Goal: Task Accomplishment & Management: Complete application form

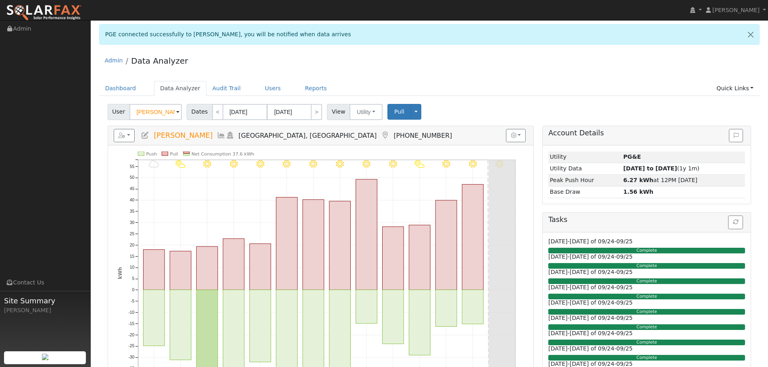
click at [544, 46] on div "PGE connected successfully to Ben Cozens, you will be notified when data arrives" at bounding box center [429, 37] width 669 height 26
click at [621, 39] on div "PGE connected successfully to Ben Cozens, you will be notified when data arrives" at bounding box center [429, 34] width 660 height 21
click at [651, 56] on div "Admin Data Analyzer" at bounding box center [429, 62] width 660 height 25
click at [568, 73] on div "Admin Data Analyzer" at bounding box center [429, 62] width 660 height 25
click at [607, 89] on ul "Dashboard Data Analyzer Audit Trail Users Reports Quick Links Quick Add Quick C…" at bounding box center [429, 88] width 660 height 15
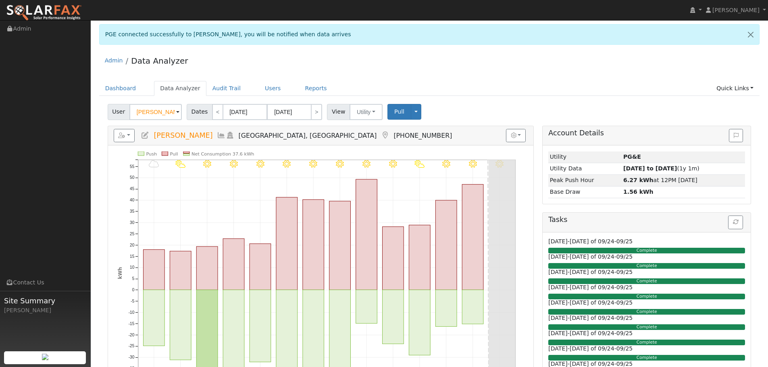
click at [581, 85] on ul "Dashboard Data Analyzer Audit Trail Users Reports Quick Links Quick Add Quick C…" at bounding box center [429, 88] width 660 height 15
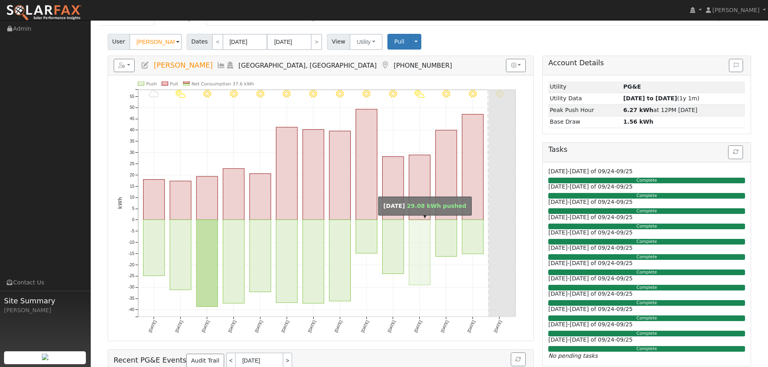
scroll to position [81, 0]
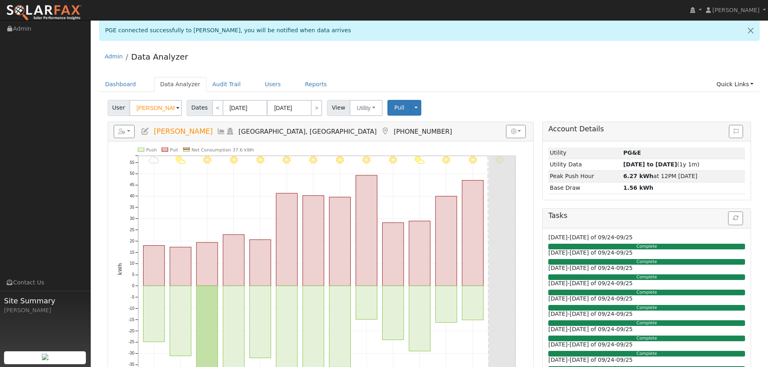
scroll to position [0, 0]
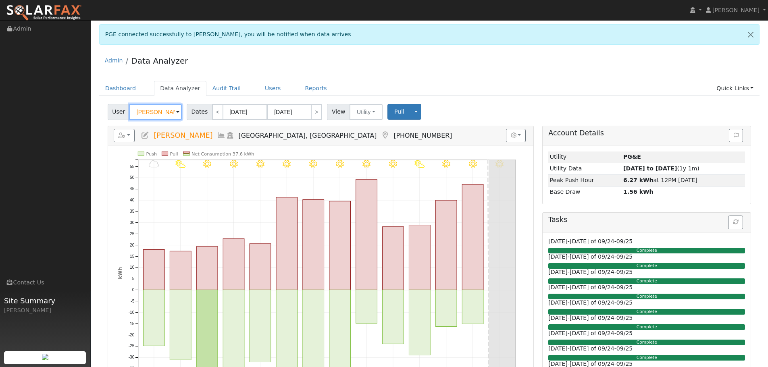
click at [170, 116] on input "Ben Cozens" at bounding box center [155, 112] width 52 height 16
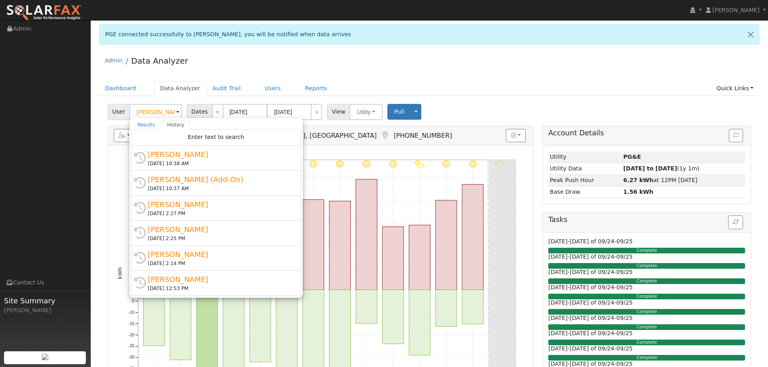
drag, startPoint x: 680, startPoint y: 68, endPoint x: 662, endPoint y: 65, distance: 18.3
click at [677, 65] on div "Admin Data Analyzer" at bounding box center [429, 62] width 660 height 25
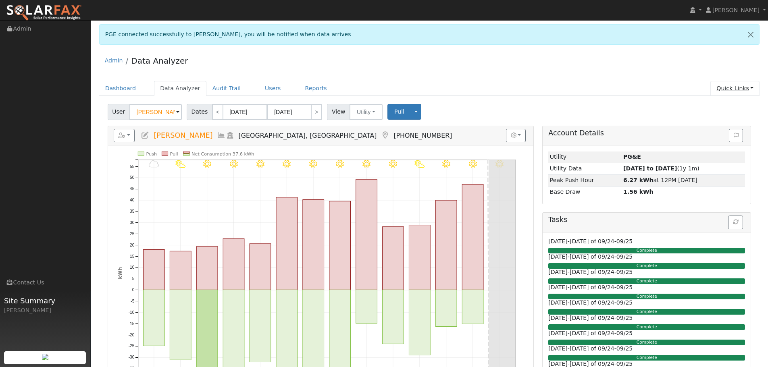
click at [747, 86] on link "Quick Links" at bounding box center [734, 88] width 49 height 15
click at [730, 102] on link "Quick Add" at bounding box center [718, 105] width 82 height 11
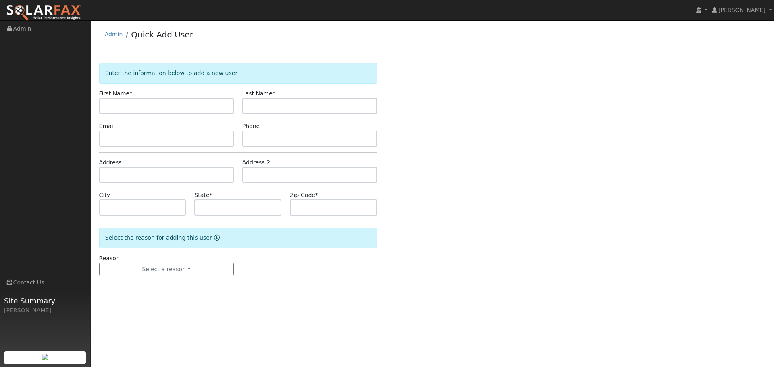
click at [159, 104] on input "text" at bounding box center [166, 106] width 135 height 16
click at [186, 105] on input "text" at bounding box center [166, 106] width 135 height 16
paste input "[PERSON_NAME]"
type input "[PERSON_NAME]"
click at [288, 104] on input "text" at bounding box center [309, 106] width 135 height 16
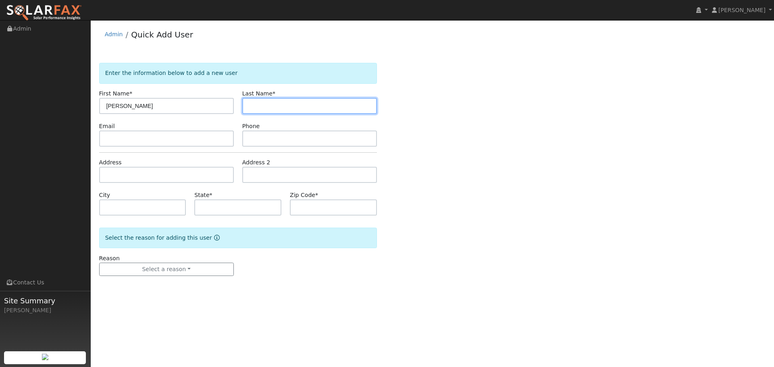
paste input "[PERSON_NAME]"
click at [266, 104] on input "[PERSON_NAME]" at bounding box center [309, 106] width 135 height 16
type input "DeHoff"
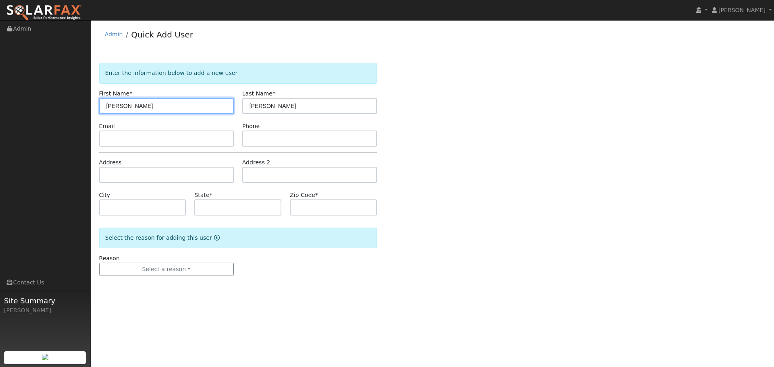
click at [195, 106] on input "Steve DeHoff" at bounding box center [166, 106] width 135 height 16
type input "Steve"
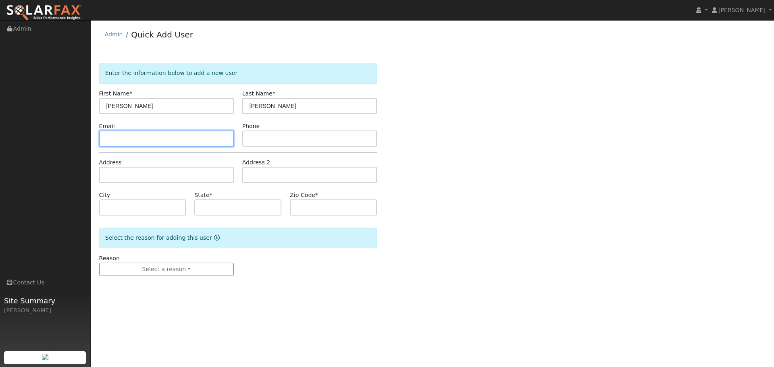
click at [164, 139] on input "text" at bounding box center [166, 139] width 135 height 16
paste input "sdehoff76@gmail.com"
type input "sdehoff76@gmail.com"
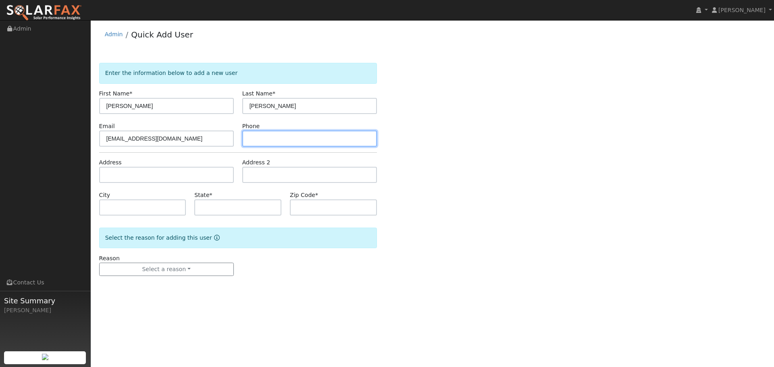
click at [279, 141] on input "text" at bounding box center [309, 139] width 135 height 16
paste input "(303) 895-9553"
type input "(303) 895-9553"
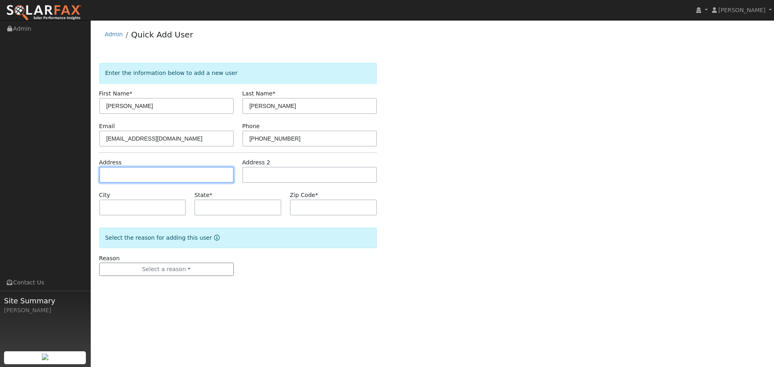
click at [180, 175] on input "text" at bounding box center [166, 175] width 135 height 16
click at [189, 172] on input "text" at bounding box center [166, 175] width 135 height 16
paste input "974 Pierce Lane"
type input "974 Pierce Lane"
type input "Davis"
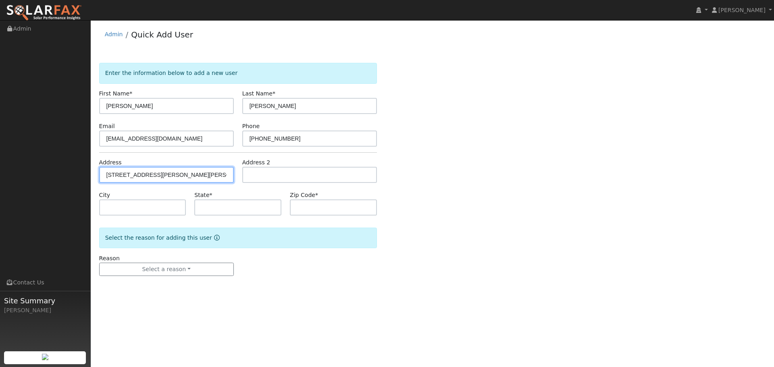
type input "CA"
type input "95616"
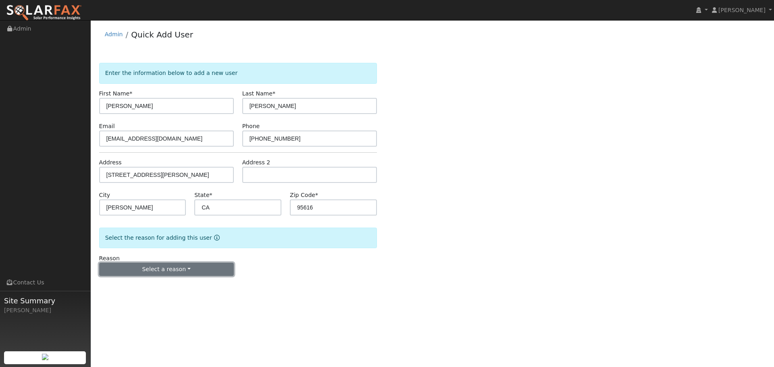
click at [191, 276] on button "Select a reason" at bounding box center [166, 270] width 135 height 14
click at [148, 286] on link "New lead" at bounding box center [144, 285] width 89 height 11
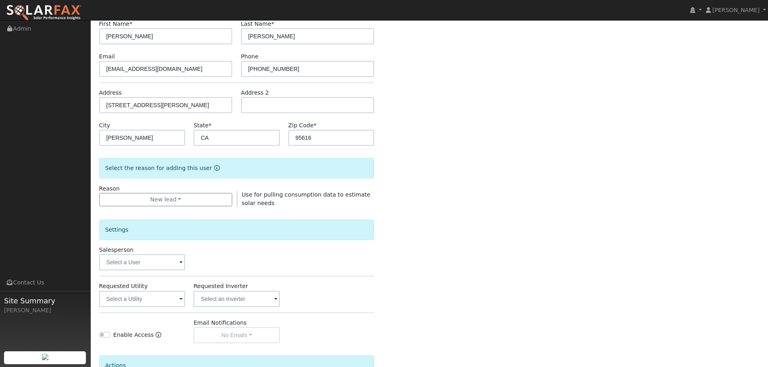
scroll to position [81, 0]
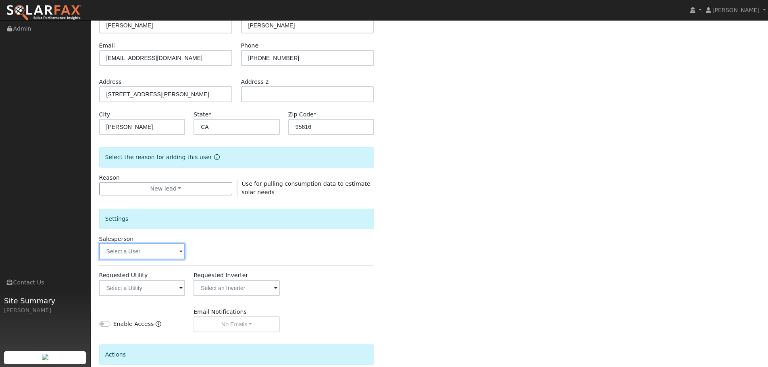
click at [154, 254] on input "text" at bounding box center [142, 251] width 86 height 16
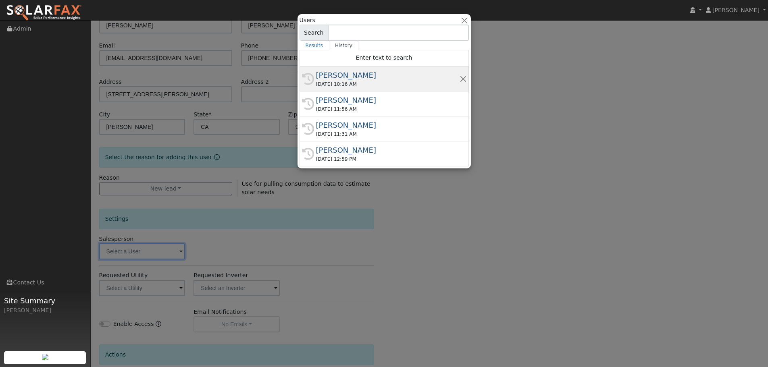
click at [383, 78] on div "[PERSON_NAME]" at bounding box center [387, 75] width 143 height 11
type input "[PERSON_NAME]"
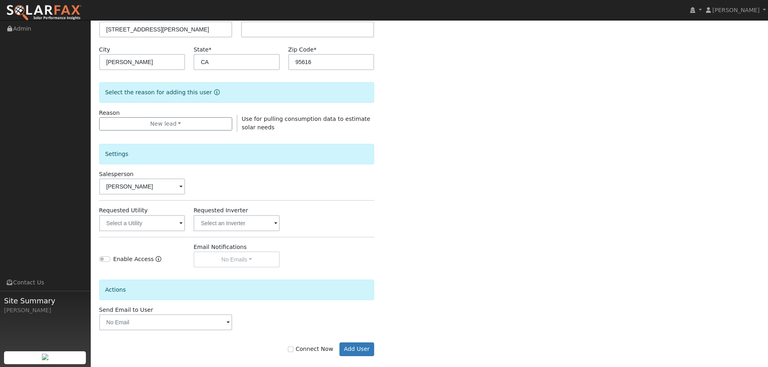
scroll to position [155, 0]
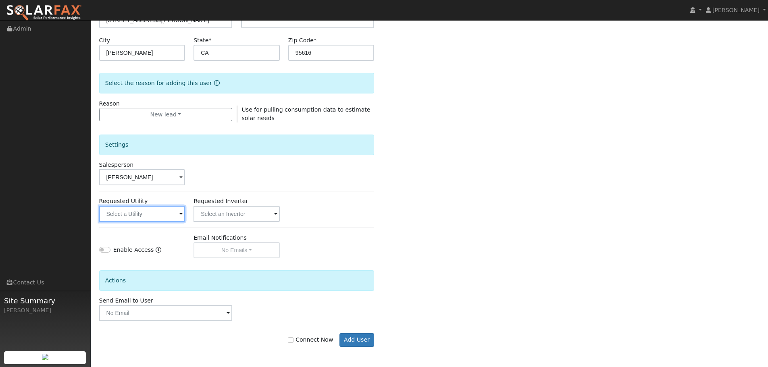
click at [144, 211] on input "text" at bounding box center [142, 214] width 86 height 16
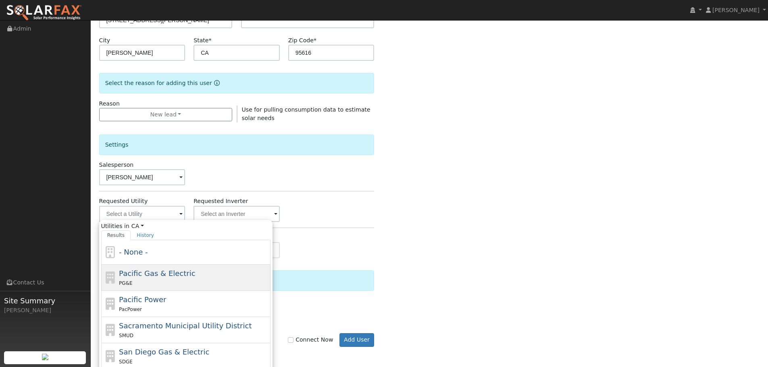
click at [177, 275] on span "Pacific Gas & Electric" at bounding box center [157, 273] width 76 height 8
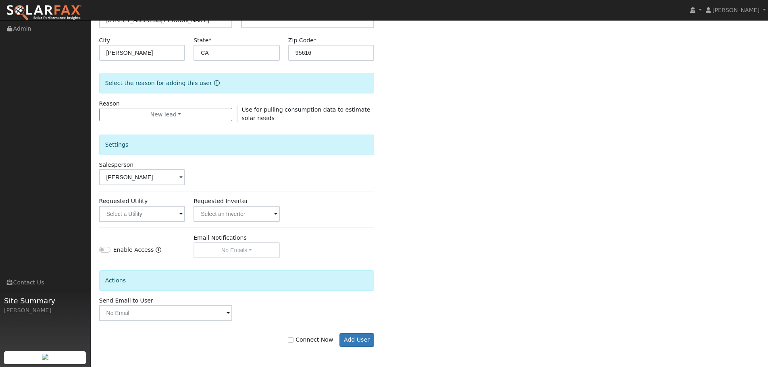
type input "Pacific Gas & Electric"
click at [293, 337] on input "Connect Now" at bounding box center [291, 340] width 6 height 6
checkbox input "true"
click at [362, 339] on button "Add User" at bounding box center [356, 340] width 35 height 14
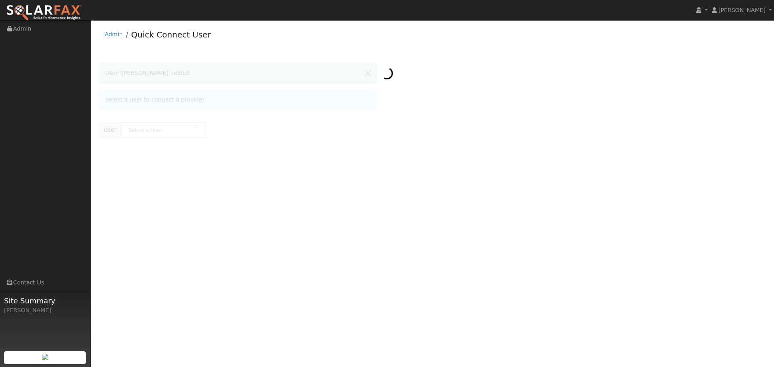
type input "Steve DeHoff"
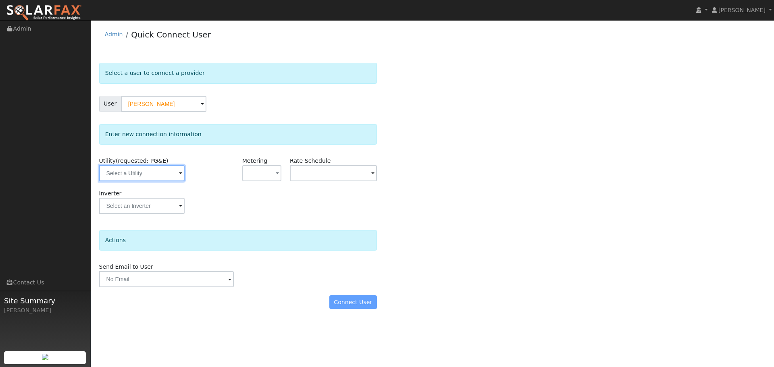
click at [139, 174] on input "text" at bounding box center [141, 173] width 85 height 16
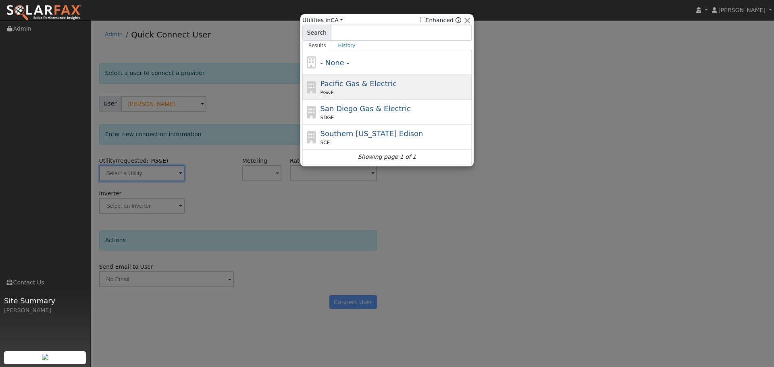
click at [367, 91] on div "PG&E" at bounding box center [394, 92] width 149 height 7
type input "PG&E"
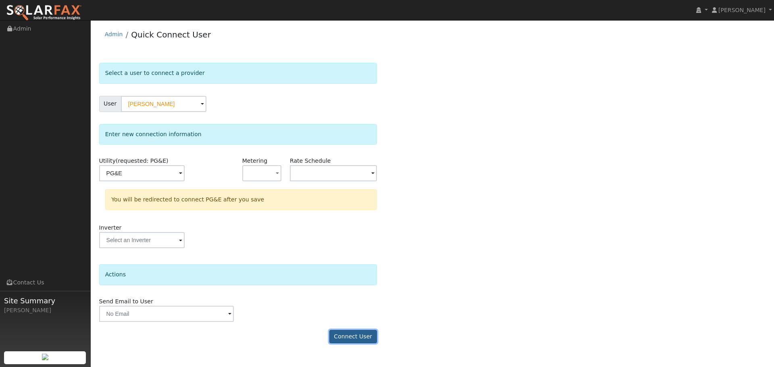
click at [342, 338] on button "Connect User" at bounding box center [353, 337] width 48 height 14
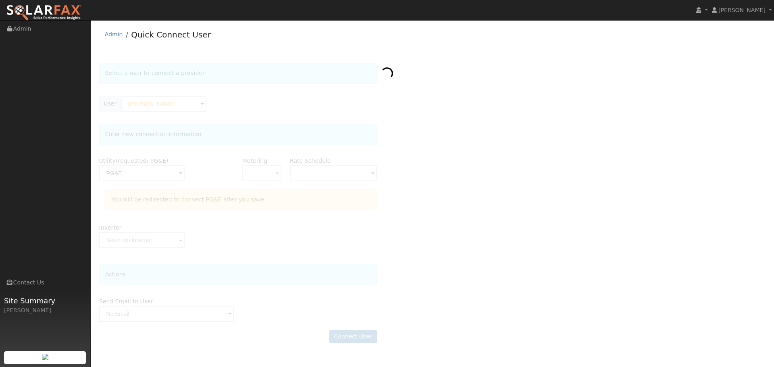
click at [359, 334] on div at bounding box center [432, 207] width 666 height 288
click at [350, 338] on div at bounding box center [432, 207] width 666 height 288
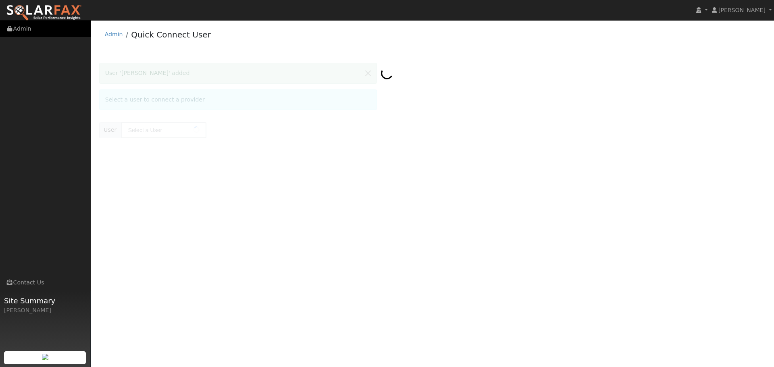
type input "[PERSON_NAME]"
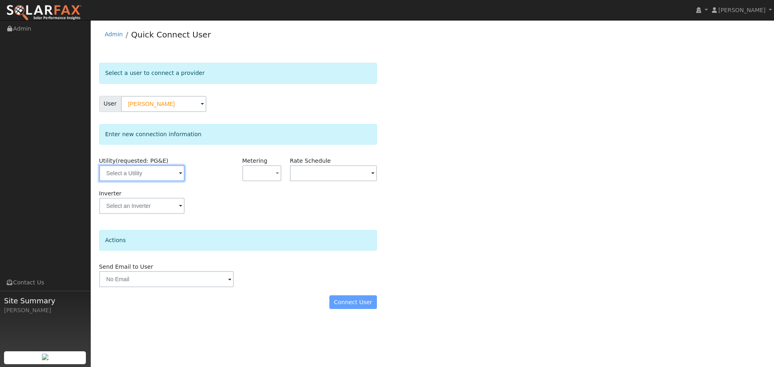
click at [133, 168] on input "text" at bounding box center [141, 173] width 85 height 16
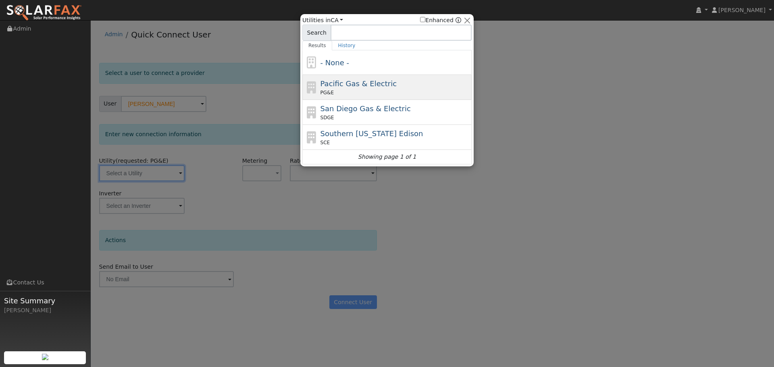
click at [370, 81] on span "Pacific Gas & Electric" at bounding box center [358, 83] width 76 height 8
type input "PG&E"
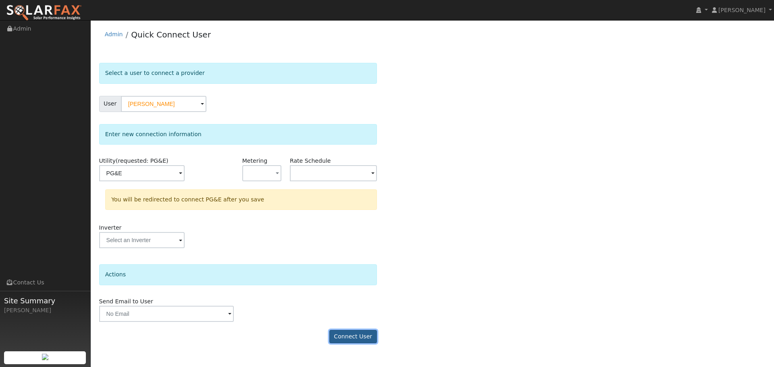
drag, startPoint x: 359, startPoint y: 338, endPoint x: 358, endPoint y: 322, distance: 16.1
click at [359, 337] on button "Connect User" at bounding box center [353, 337] width 48 height 14
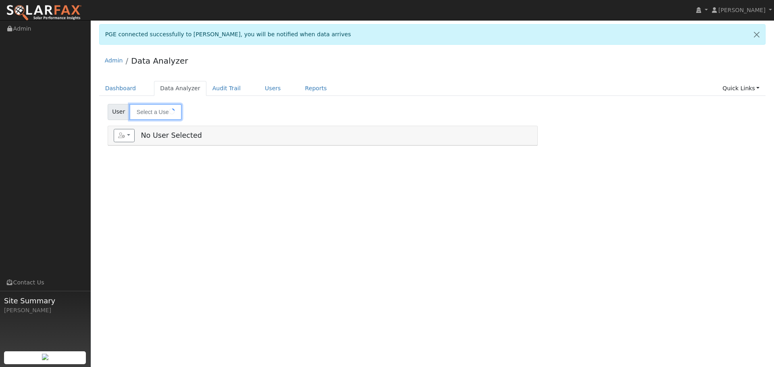
type input "[PERSON_NAME]"
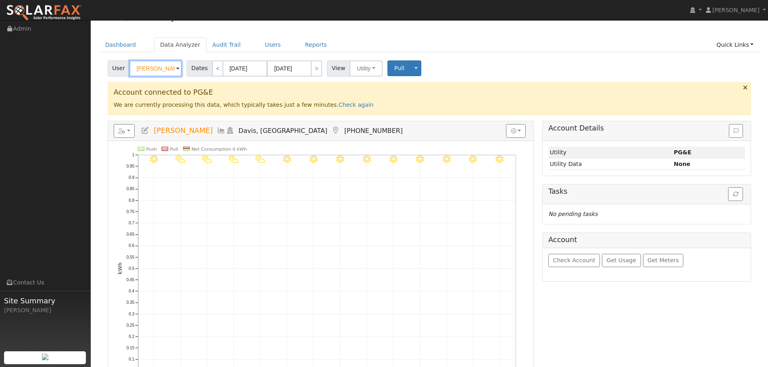
scroll to position [40, 0]
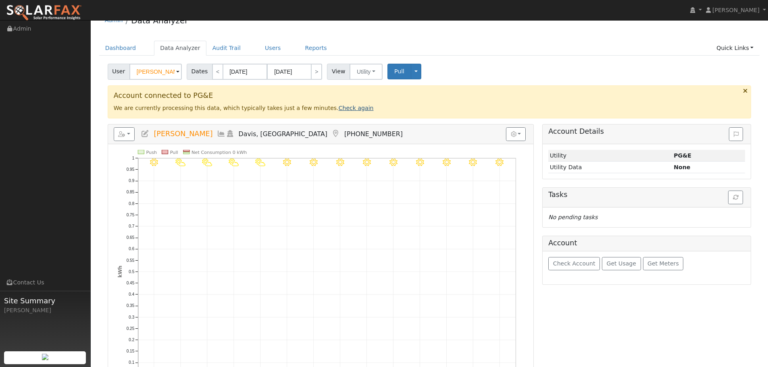
click at [338, 110] on link "Check again" at bounding box center [355, 108] width 35 height 6
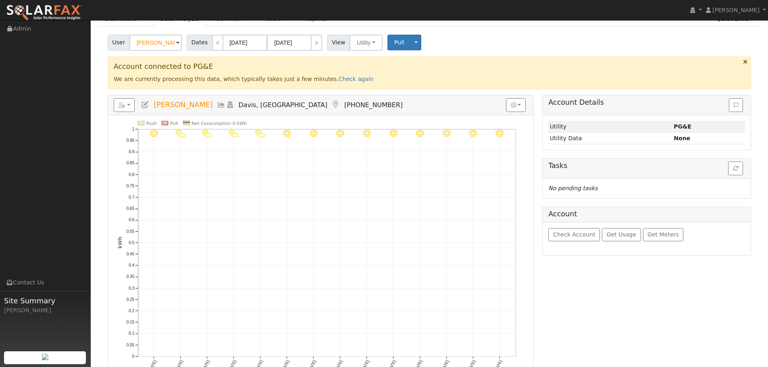
scroll to position [0, 0]
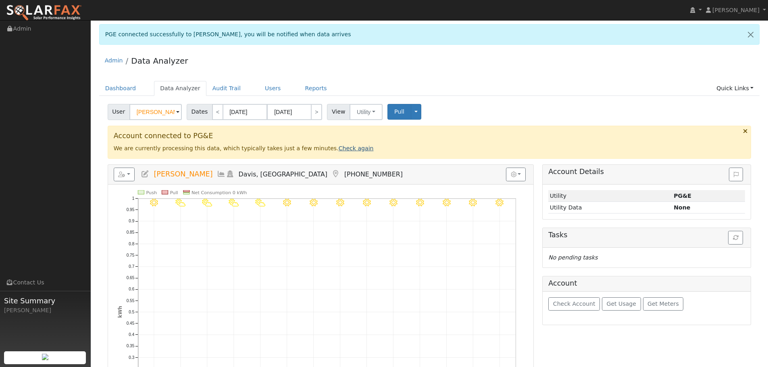
click at [338, 150] on link "Check again" at bounding box center [355, 148] width 35 height 6
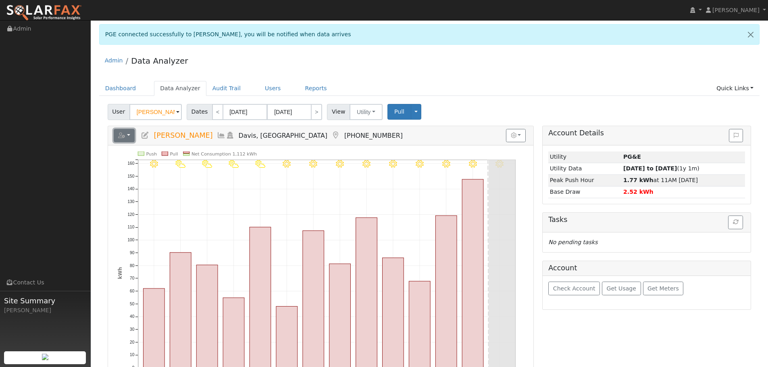
click at [124, 137] on icon "button" at bounding box center [121, 136] width 7 height 6
click at [212, 171] on link "Export to CSV" at bounding box center [223, 172] width 58 height 10
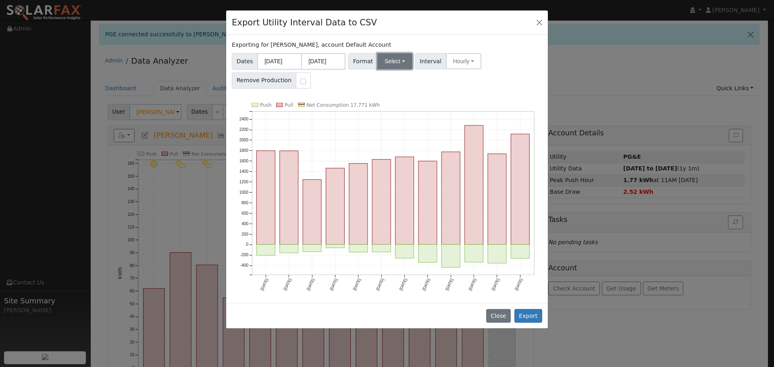
click at [390, 59] on button "Select" at bounding box center [394, 61] width 35 height 16
click at [396, 126] on link "Aurora" at bounding box center [404, 130] width 58 height 11
click at [469, 62] on button "Hourly" at bounding box center [464, 61] width 35 height 16
click at [499, 54] on div "Dates [DATE] [DATE] Format Aurora Generic PG&E SCE SDGE Aurora Energy Toolbase …" at bounding box center [386, 69] width 313 height 38
click at [529, 315] on button "Export" at bounding box center [528, 316] width 28 height 14
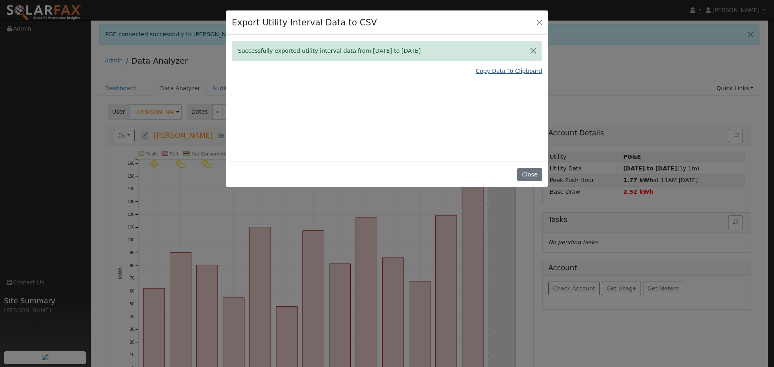
click at [504, 70] on link "Copy Data To Clipboard" at bounding box center [508, 71] width 66 height 8
click at [538, 17] on button "Close" at bounding box center [538, 22] width 11 height 11
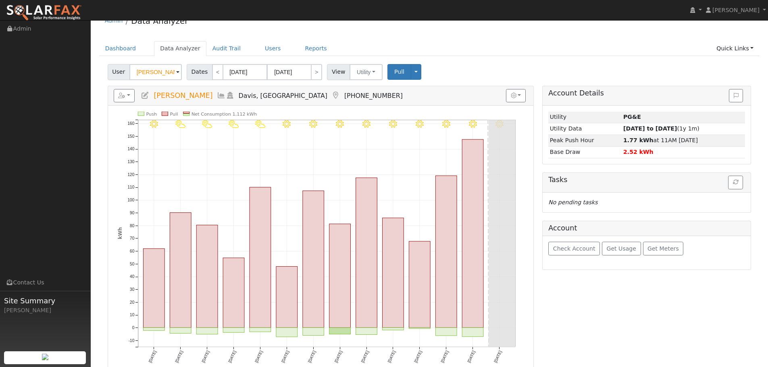
scroll to position [39, 0]
click at [251, 73] on input "[DATE]" at bounding box center [245, 73] width 44 height 16
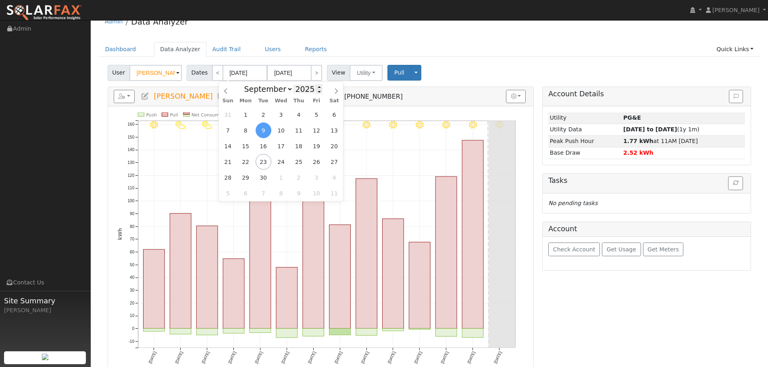
click at [305, 89] on input "2025" at bounding box center [307, 89] width 29 height 9
click at [316, 91] on span at bounding box center [319, 91] width 6 height 4
type input "2024"
click at [225, 165] on span "22" at bounding box center [228, 162] width 16 height 16
type input "[DATE]"
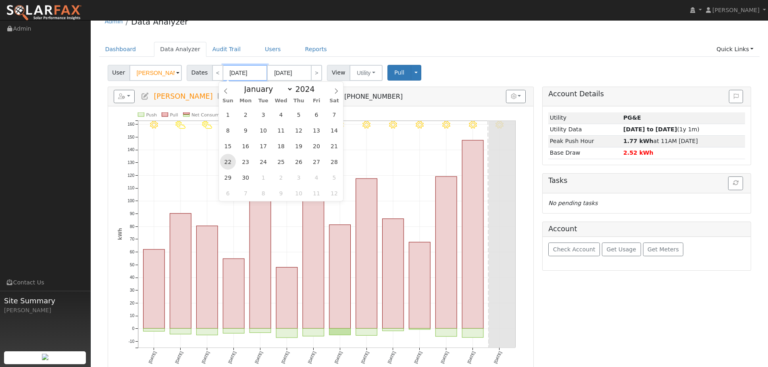
type input "[DATE]"
type input "2024"
select select "9"
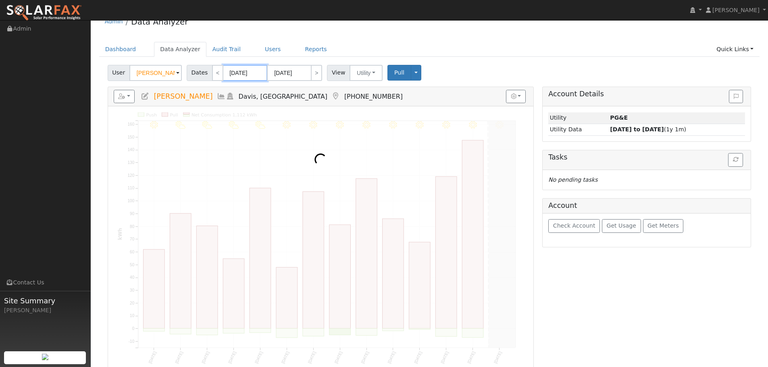
scroll to position [0, 0]
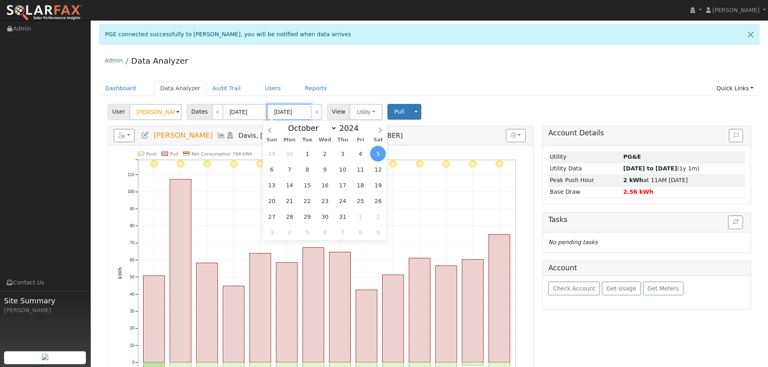
click at [291, 114] on input "[DATE]" at bounding box center [289, 112] width 44 height 16
click at [360, 125] on span at bounding box center [363, 126] width 6 height 4
type input "2025"
click at [318, 126] on select "January February March April May June July August September October November De…" at bounding box center [310, 128] width 53 height 10
select select "8"
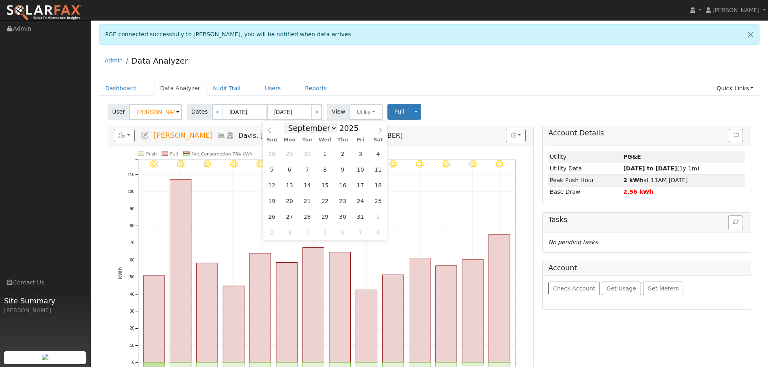
click at [290, 123] on select "January February March April May June July August September October November De…" at bounding box center [310, 128] width 53 height 10
click at [305, 202] on span "23" at bounding box center [307, 201] width 16 height 16
type input "[DATE]"
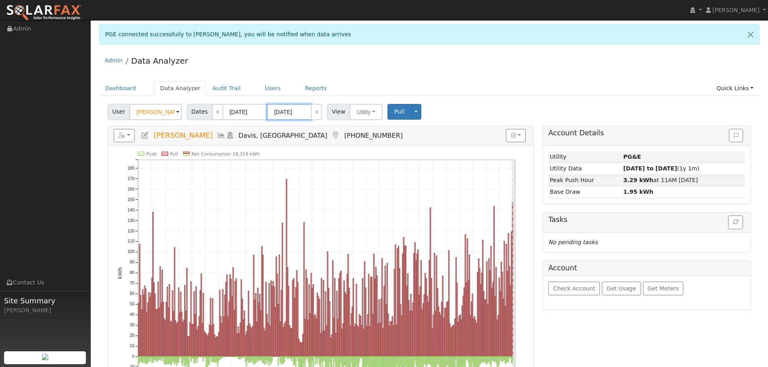
scroll to position [40, 0]
